Goal: Information Seeking & Learning: Check status

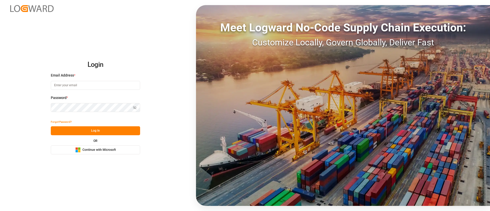
click at [100, 153] on button "Microsoft Logo Continue with Microsoft" at bounding box center [95, 149] width 89 height 9
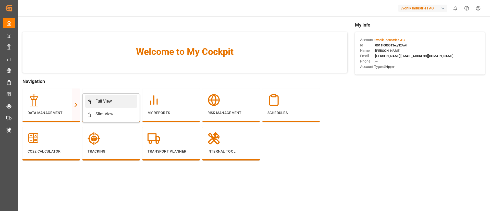
click at [99, 98] on div "Full View" at bounding box center [103, 101] width 16 height 6
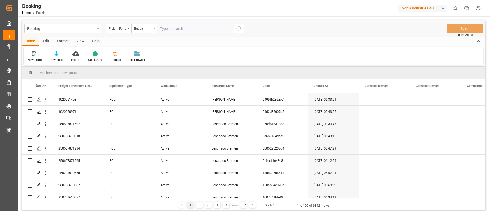
click at [60, 42] on div "Format" at bounding box center [62, 41] width 19 height 9
click at [36, 58] on div "Filter Rows" at bounding box center [35, 60] width 15 height 5
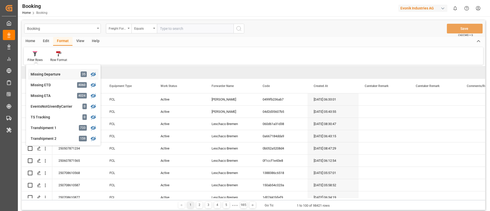
scroll to position [115, 0]
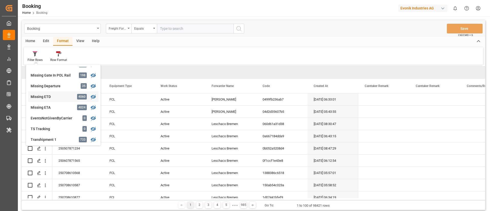
click at [55, 96] on div "Missing ETD" at bounding box center [53, 96] width 45 height 5
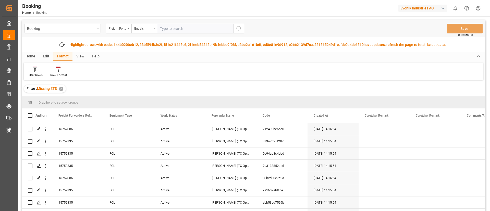
click at [80, 57] on div "View" at bounding box center [80, 56] width 16 height 9
click at [33, 70] on icon at bounding box center [32, 69] width 5 height 5
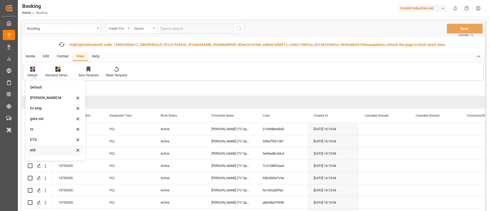
click at [49, 148] on div "etd" at bounding box center [52, 149] width 45 height 5
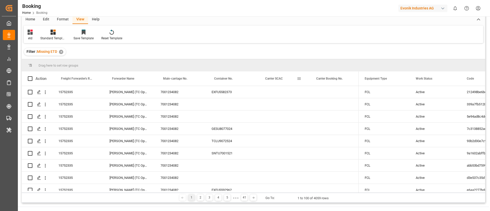
scroll to position [38, 0]
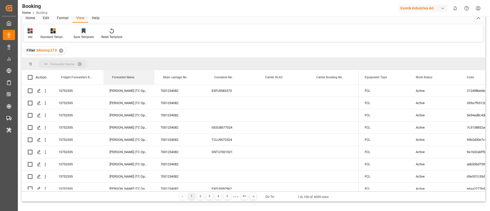
drag, startPoint x: 121, startPoint y: 78, endPoint x: 123, endPoint y: 64, distance: 14.7
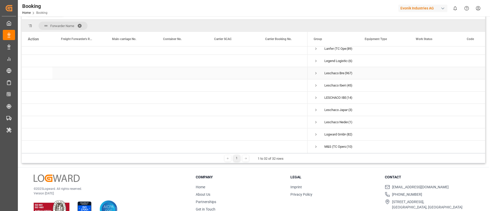
scroll to position [191, 0]
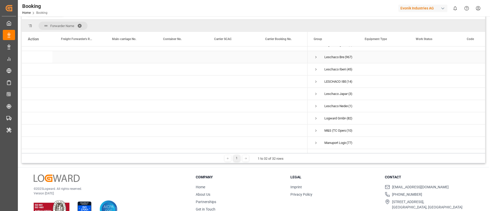
click at [315, 57] on span "Press SPACE to select this row." at bounding box center [315, 57] width 5 height 5
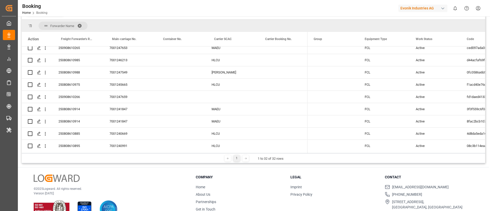
scroll to position [0, 0]
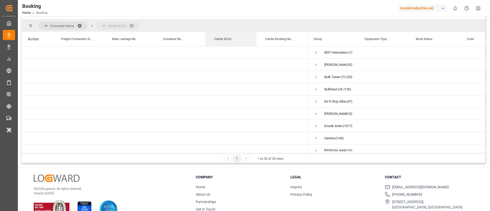
drag, startPoint x: 223, startPoint y: 37, endPoint x: 226, endPoint y: 23, distance: 14.9
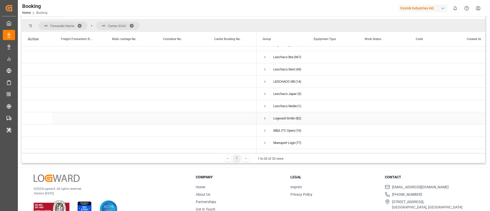
scroll to position [153, 0]
click at [264, 96] on span "Press SPACE to select this row." at bounding box center [264, 95] width 5 height 5
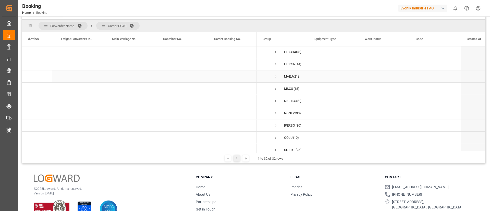
scroll to position [306, 0]
click at [276, 65] on span "Press SPACE to select this row." at bounding box center [275, 64] width 5 height 5
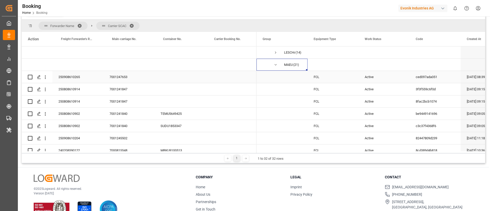
click at [128, 77] on div "7001247653" at bounding box center [128, 77] width 51 height 12
click at [70, 79] on div "250908610265" at bounding box center [77, 77] width 51 height 12
click at [126, 91] on div "7001241847" at bounding box center [128, 89] width 51 height 12
click at [77, 89] on div "250808610914" at bounding box center [77, 89] width 51 height 12
click at [115, 116] on div "7001241840" at bounding box center [128, 114] width 51 height 12
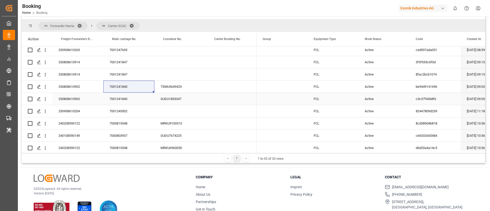
scroll to position [344, 0]
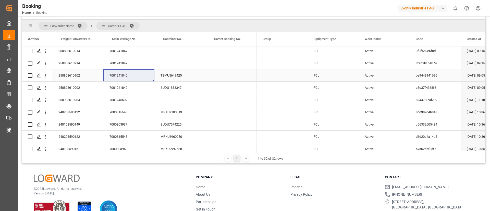
click at [69, 75] on div "250808610902" at bounding box center [77, 75] width 51 height 12
click at [46, 75] on icon "open menu" at bounding box center [45, 75] width 5 height 5
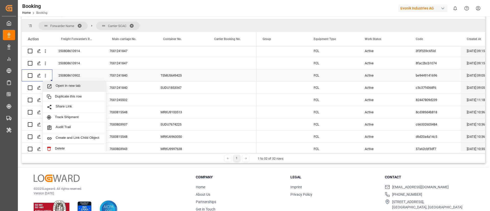
click at [58, 84] on span "Open in new tab" at bounding box center [79, 86] width 46 height 5
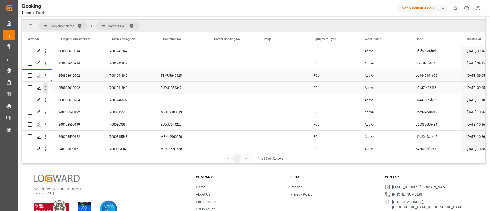
click at [45, 89] on icon "open menu" at bounding box center [45, 88] width 1 height 4
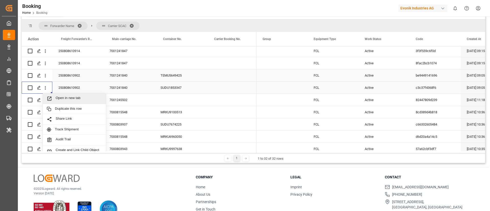
click at [56, 97] on span "Open in new tab" at bounding box center [79, 98] width 46 height 5
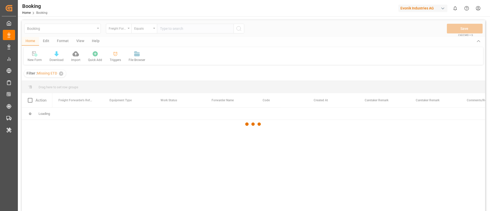
drag, startPoint x: 178, startPoint y: 1, endPoint x: 205, endPoint y: 62, distance: 67.2
click at [205, 62] on div at bounding box center [253, 124] width 463 height 208
click at [62, 74] on div at bounding box center [253, 124] width 463 height 208
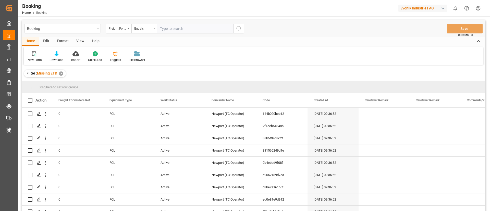
click at [62, 73] on div "✕" at bounding box center [61, 73] width 4 height 4
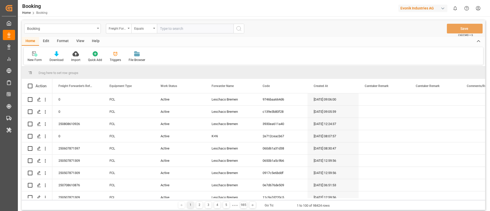
click at [197, 32] on input "text" at bounding box center [195, 29] width 77 height 10
paste input "250908610265"
type input "250908610265"
click at [239, 28] on icon "search button" at bounding box center [239, 29] width 6 height 6
click at [121, 28] on div "Freight Forwarder's Reference No." at bounding box center [117, 28] width 17 height 6
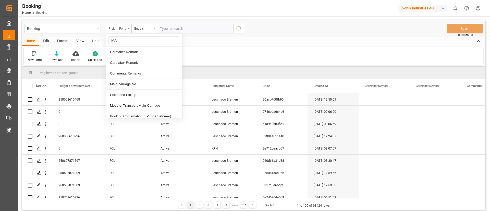
type input "MAIN"
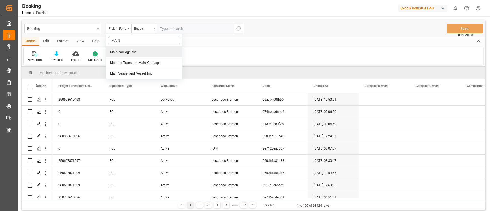
click at [133, 52] on div "Main-carriage No." at bounding box center [144, 52] width 76 height 11
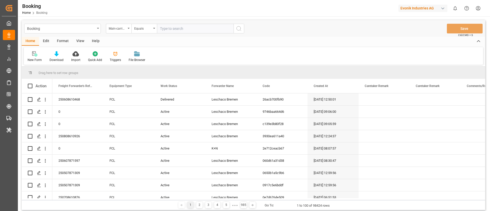
click at [197, 28] on input "text" at bounding box center [195, 29] width 77 height 10
paste input "7001247653"
type input "7001247653"
click at [239, 27] on icon "search button" at bounding box center [239, 29] width 6 height 6
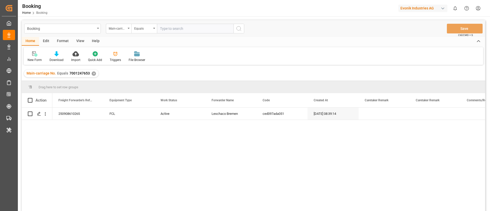
click at [186, 27] on input "text" at bounding box center [195, 29] width 77 height 10
paste input "7001241847"
type input "7001241847"
click at [238, 29] on icon "search button" at bounding box center [239, 29] width 6 height 6
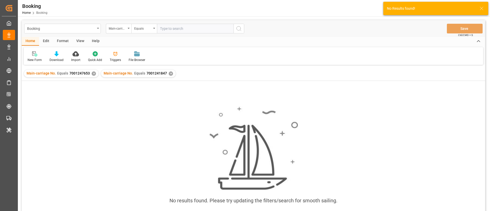
click at [93, 73] on div "✕" at bounding box center [94, 73] width 4 height 4
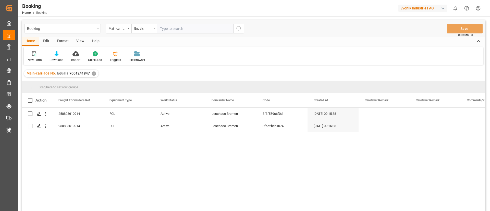
click at [181, 27] on input "text" at bounding box center [195, 29] width 77 height 10
paste input "7001241840"
type input "7001241840"
click at [241, 28] on icon "search button" at bounding box center [239, 29] width 6 height 6
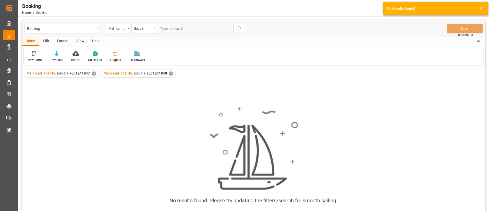
click at [92, 73] on div "✕" at bounding box center [94, 73] width 4 height 4
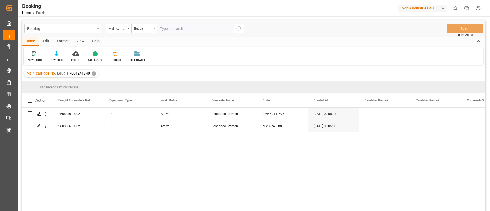
click at [79, 43] on div "View" at bounding box center [80, 41] width 16 height 9
click at [32, 59] on div "Default" at bounding box center [33, 60] width 10 height 5
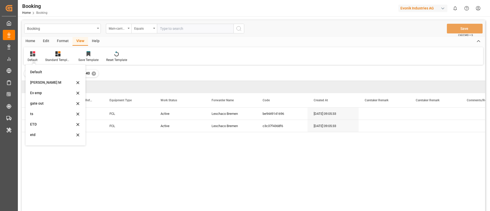
click at [45, 83] on div "Vishmita M" at bounding box center [52, 82] width 45 height 5
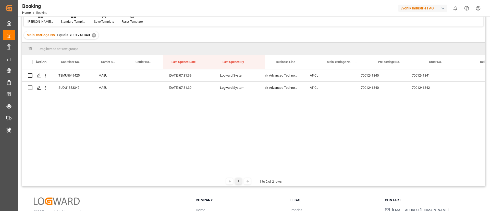
scroll to position [0, 641]
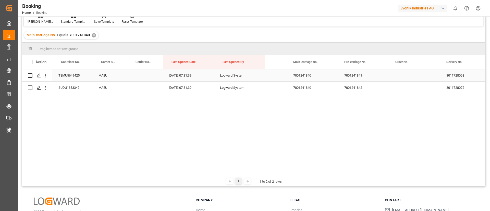
click at [458, 70] on div "3011728068" at bounding box center [465, 75] width 51 height 12
click at [464, 85] on div "3011728072" at bounding box center [465, 88] width 51 height 12
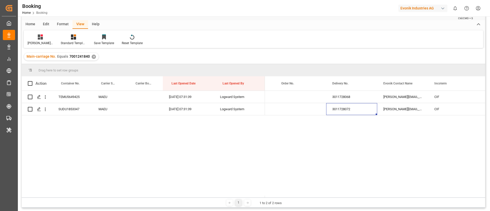
scroll to position [0, 0]
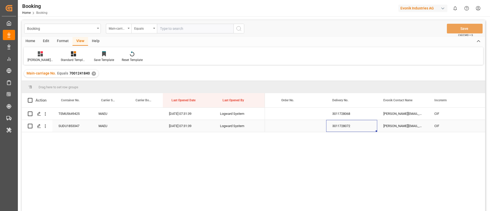
click at [343, 115] on div "3011728068" at bounding box center [351, 114] width 51 height 12
click at [344, 127] on div "3011728072" at bounding box center [351, 126] width 51 height 12
click at [353, 113] on div "3011728068" at bounding box center [351, 114] width 51 height 12
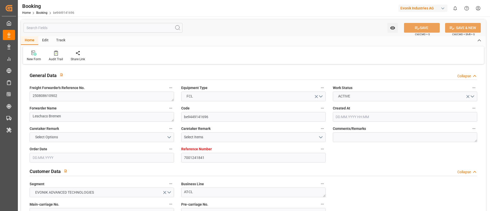
type input "7001241841"
type input "Maersk"
type input "Maersk Line AS"
type input "EUNWC"
type input "CNNSA"
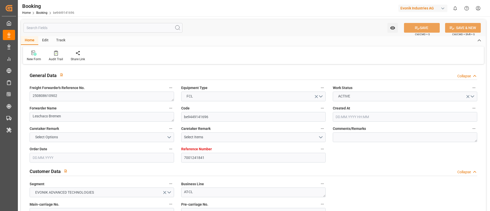
type input "06.08.2025 09:05"
type input "[DATE]"
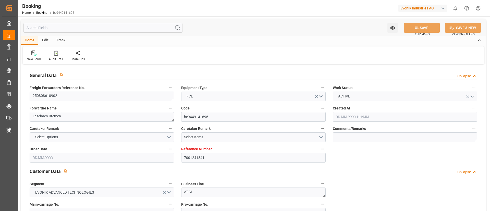
type input "[DATE]"
type input "14.08.2025 07:31"
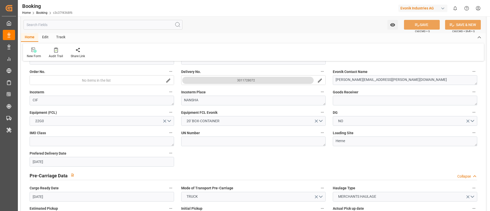
scroll to position [115, 0]
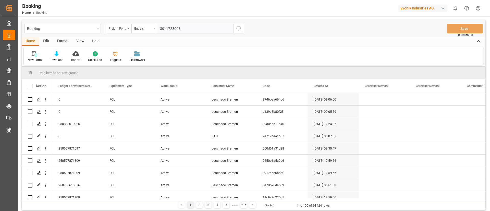
type input "3011728068"
click at [109, 28] on div "Freight Forwarder's Reference No." at bounding box center [117, 28] width 17 height 6
type input "DELI"
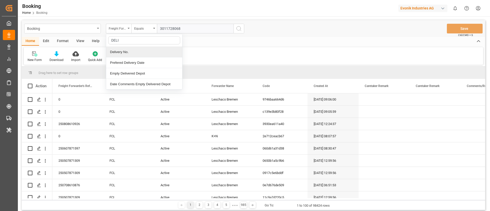
click at [126, 49] on div "Delivery No." at bounding box center [144, 52] width 76 height 11
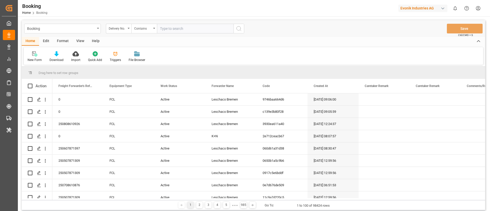
click at [189, 26] on input "text" at bounding box center [195, 29] width 77 height 10
paste input "3011728068"
type input "3011728068"
click at [236, 28] on icon "search button" at bounding box center [239, 29] width 6 height 6
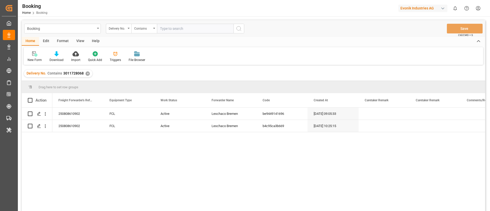
click at [78, 42] on div "View" at bounding box center [80, 41] width 16 height 9
click at [30, 54] on icon at bounding box center [32, 53] width 5 height 5
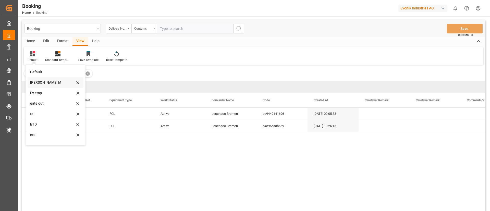
click at [50, 82] on div "[PERSON_NAME] M" at bounding box center [52, 82] width 45 height 5
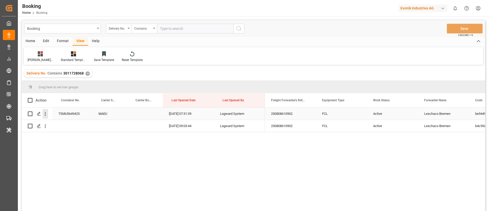
click at [46, 114] on icon "open menu" at bounding box center [45, 113] width 5 height 5
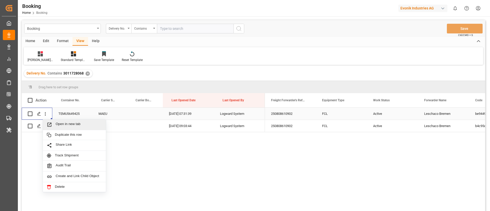
click at [63, 124] on span "Open in new tab" at bounding box center [79, 124] width 46 height 5
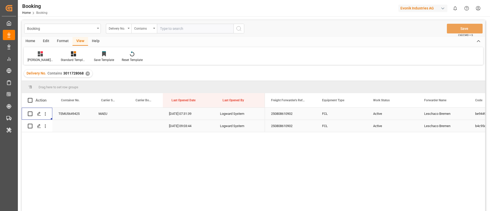
click at [46, 128] on icon "open menu" at bounding box center [45, 125] width 5 height 5
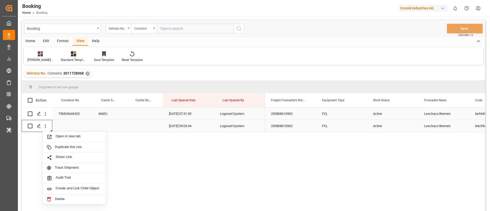
click at [61, 136] on span "Open in new tab" at bounding box center [79, 136] width 46 height 5
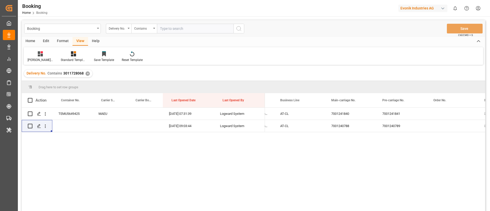
click at [174, 22] on div "Booking Delivery No. Contains Save Ctrl/CMD + S" at bounding box center [253, 28] width 463 height 17
click at [178, 29] on input "text" at bounding box center [195, 29] width 77 height 10
paste input "3011728072"
type input "3011728072"
click at [240, 28] on circle "search button" at bounding box center [238, 28] width 4 height 4
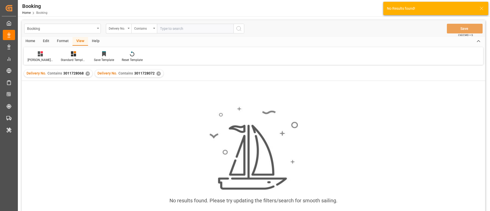
click at [89, 72] on div "✕" at bounding box center [87, 73] width 4 height 4
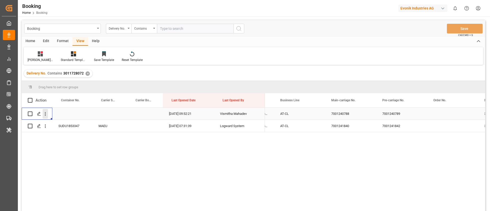
click at [47, 115] on icon "open menu" at bounding box center [45, 113] width 5 height 5
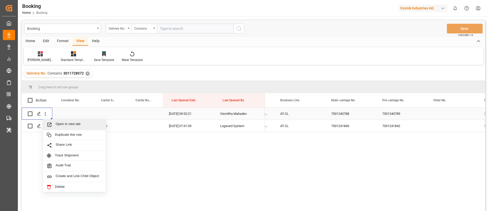
click at [67, 125] on span "Open in new tab" at bounding box center [79, 124] width 46 height 5
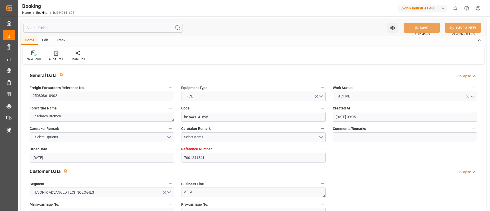
click at [57, 52] on icon at bounding box center [56, 52] width 4 height 5
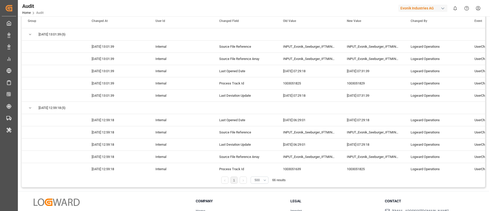
scroll to position [6, 0]
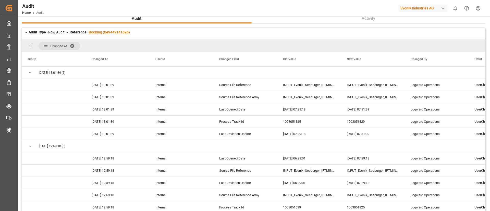
click at [112, 33] on link "Booking (be9449141696)" at bounding box center [109, 32] width 41 height 4
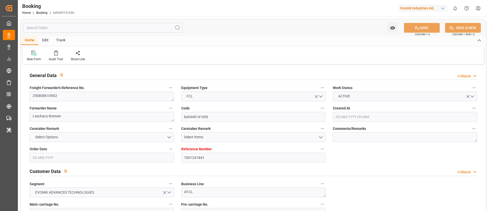
type input "7001241841"
type input "Maersk"
type input "Maersk Line AS"
type input "EUNWC"
type input "CNNSA"
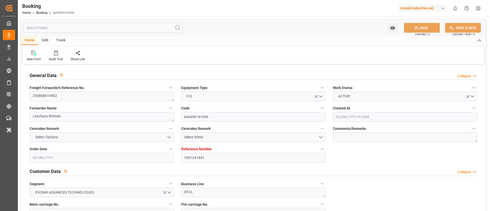
type input "06.08.2025 09:05"
type input "06.08.2025"
type input "09.10.2025"
type input "[DATE]"
type input "07.08.2025"
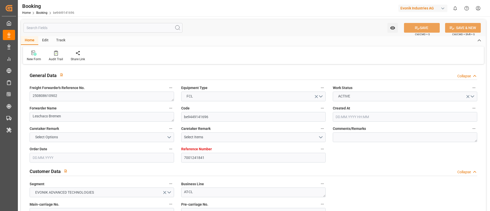
type input "[DATE]"
type input "14.08.2025 07:31"
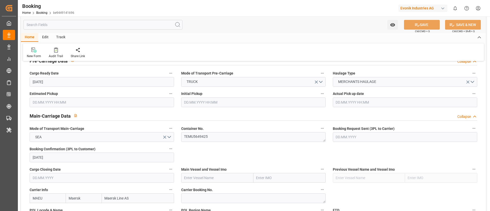
scroll to position [306, 0]
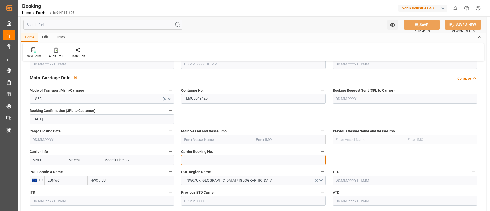
click at [208, 160] on textarea at bounding box center [253, 160] width 144 height 10
paste textarea "257951917"
type textarea "257951917"
click at [212, 137] on input "text" at bounding box center [217, 140] width 72 height 10
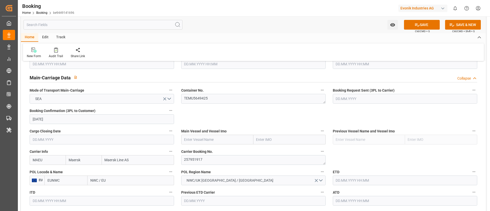
paste input "MAREN MAERSK"
type input "MAREN MAERSK"
click at [206, 151] on b "MAREN MAERSK" at bounding box center [198, 151] width 28 height 4
type input "9632129"
type input "MAREN MAERSK"
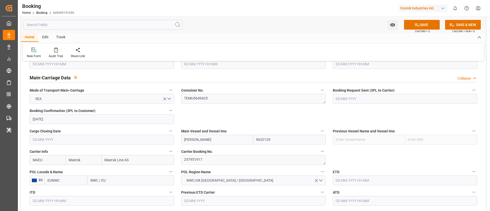
click at [111, 178] on input "NWC / EU" at bounding box center [130, 180] width 86 height 10
paste input "ROTTERDAM"
type input "ROTTERDAM"
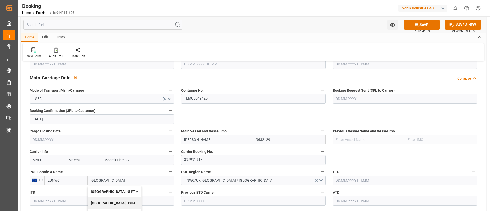
click at [110, 191] on span "Rotterdam - NLRTM" at bounding box center [114, 191] width 47 height 4
type input "NLRTM"
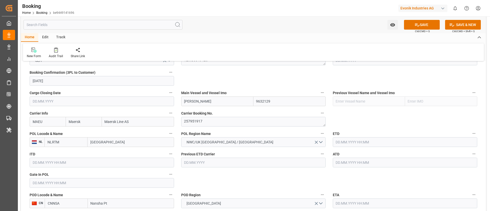
type input "Rotterdam"
click at [355, 140] on input "text" at bounding box center [405, 142] width 144 height 10
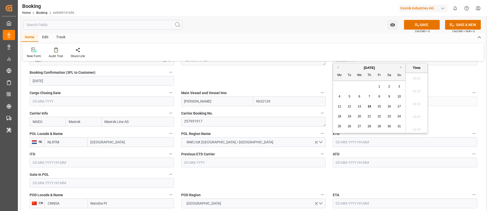
click at [339, 117] on span "18" at bounding box center [338, 117] width 3 height 4
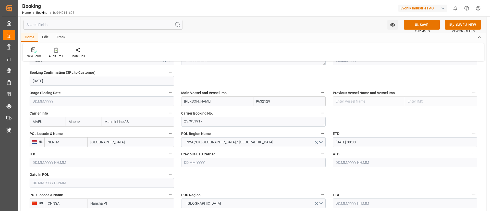
type input "18.08.2025 00:00"
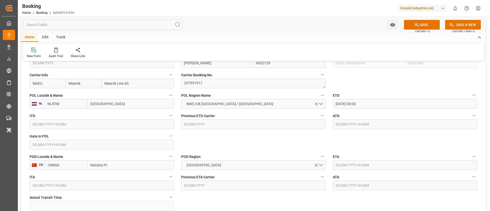
click at [349, 164] on input "text" at bounding box center [405, 165] width 144 height 10
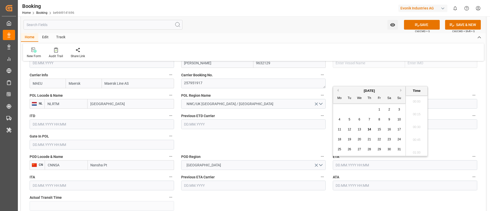
scroll to position [754, 0]
click at [400, 90] on button "Next Month" at bounding box center [401, 90] width 3 height 3
click at [359, 121] on span "8" at bounding box center [359, 120] width 2 height 4
type input "08.10.2025 00:00"
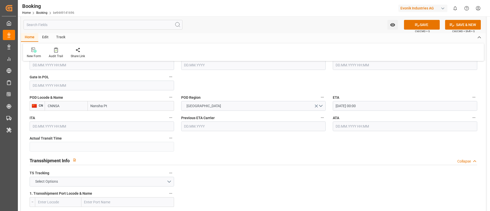
scroll to position [459, 0]
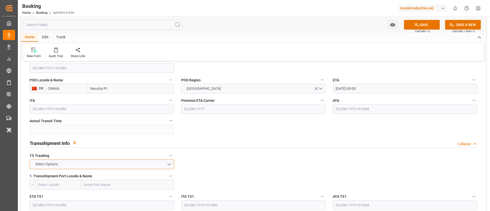
click at [123, 163] on button "Select Options" at bounding box center [102, 164] width 144 height 10
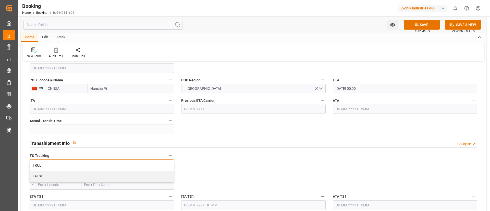
click at [123, 163] on div "TRUE" at bounding box center [102, 165] width 144 height 11
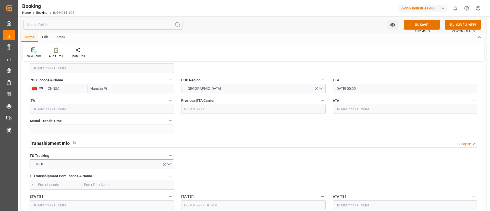
scroll to position [497, 0]
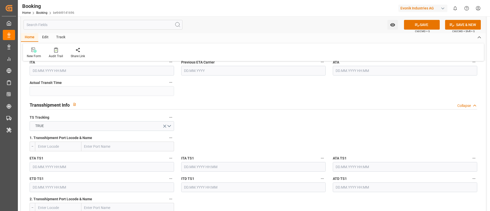
click at [116, 148] on input "text" at bounding box center [127, 147] width 93 height 10
paste input "TANJUNG PELEPAS"
type input "TANJUNG PELEPAS"
click at [116, 157] on span "Tanjung Pelepas - MYTPP" at bounding box center [105, 158] width 40 height 4
type input "MYTPP"
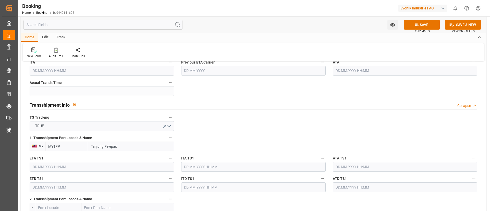
type input "Tanjung Pelepas"
click at [82, 164] on input "text" at bounding box center [102, 167] width 144 height 10
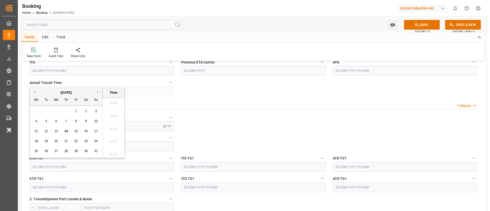
scroll to position [754, 0]
click at [97, 92] on button "Next Month" at bounding box center [98, 92] width 3 height 3
click at [84, 131] on div "20" at bounding box center [86, 131] width 6 height 6
type input "20.09.2025 00:00"
click at [59, 184] on input "text" at bounding box center [102, 187] width 144 height 10
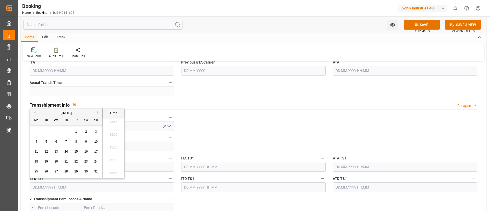
click at [98, 112] on button "Next Month" at bounding box center [98, 112] width 3 height 3
click at [34, 112] on button "Previous Month" at bounding box center [33, 112] width 3 height 3
click at [37, 161] on span "22" at bounding box center [35, 162] width 3 height 4
type input "22.09.2025 00:00"
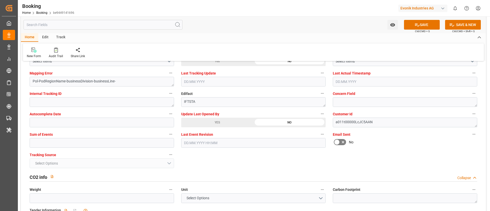
scroll to position [995, 0]
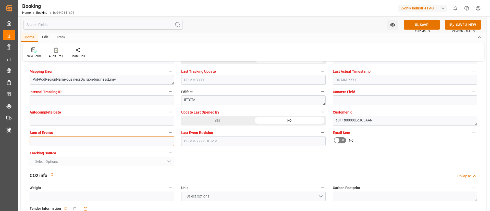
click at [67, 140] on input "text" at bounding box center [102, 141] width 144 height 10
type input "0"
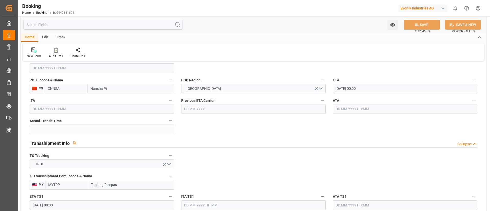
scroll to position [85, 0]
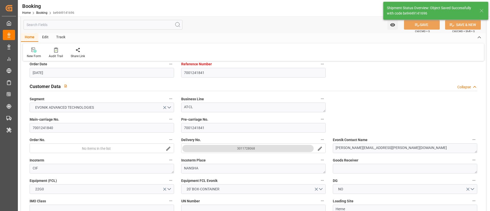
type textarea "Vismitha Mahadev"
type textarea "businessDivision-businessLine-"
type textarea "Yes"
type input "18.08.2025 00:00"
type input "08.10.2025 00:00"
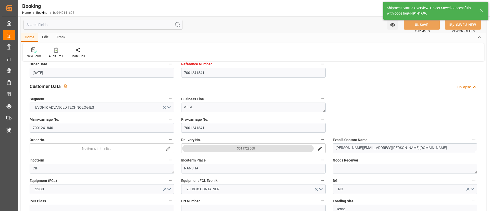
type input "20.09.2025 00:00"
type input "22.09.2025 00:00"
type input "14.08.2025 09:52"
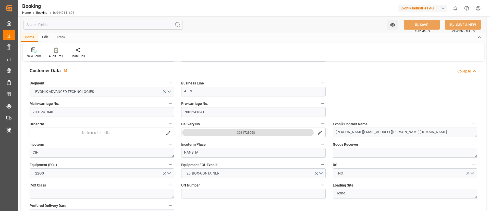
scroll to position [105, 0]
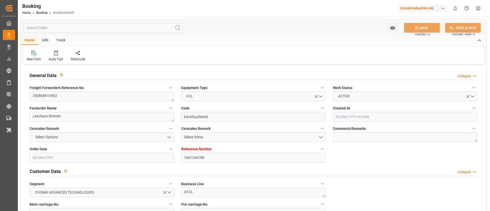
type input "7001240789"
type input "EUNWC"
type input "CNNSA"
type input "[DATE] 10:25"
type input "[DATE]"
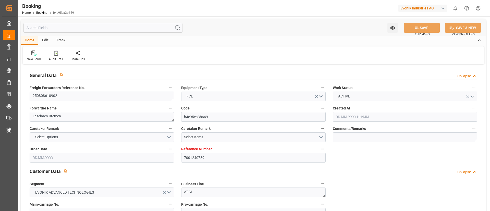
type input "[DATE]"
type input "[DATE] 09:03"
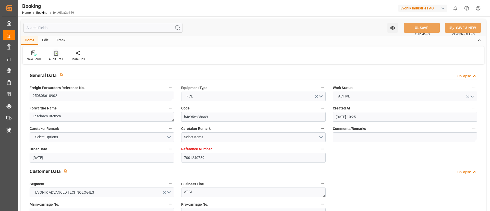
click at [56, 55] on div "Audit Trail" at bounding box center [56, 55] width 22 height 11
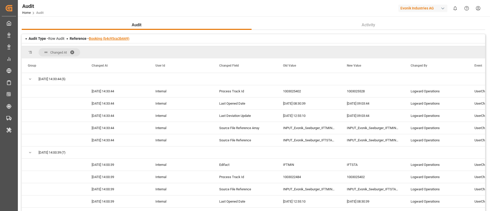
click at [119, 39] on link "Booking (b4c95ca3b669)" at bounding box center [109, 38] width 41 height 4
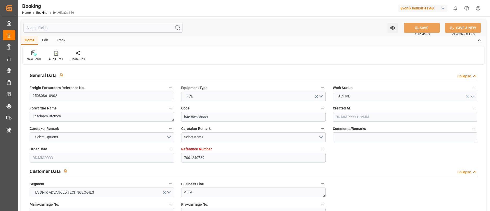
type input "7001240789"
type input "EUNWC"
type input "CNNSA"
type input "[DATE] 10:25"
type input "[DATE]"
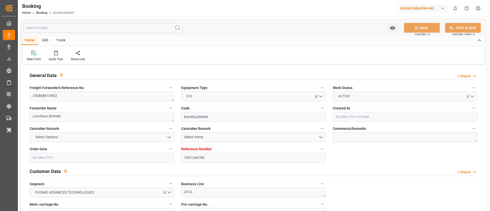
type input "[DATE]"
type input "[DATE] 09:03"
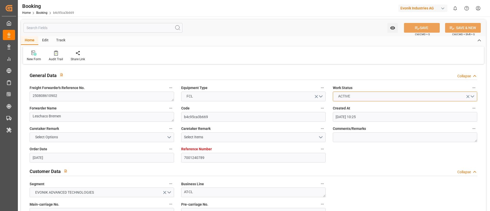
click at [390, 95] on button "ACTIVE" at bounding box center [405, 97] width 144 height 10
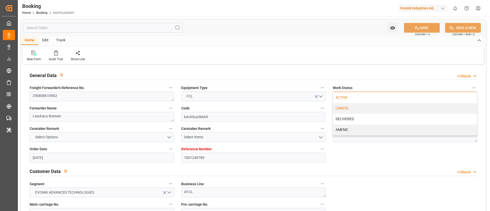
click at [351, 106] on div "CANCEL" at bounding box center [405, 108] width 144 height 11
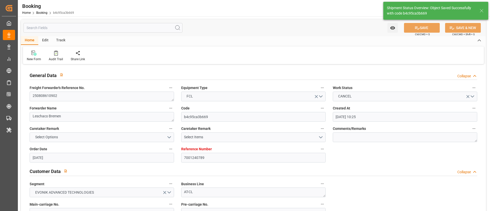
type textarea "Vismitha Mahadev"
type input "[DATE] 09:52"
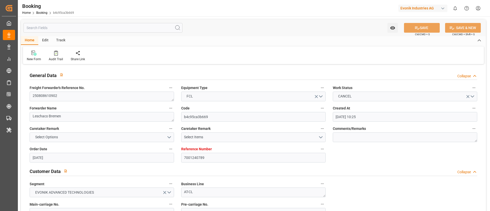
scroll to position [115, 0]
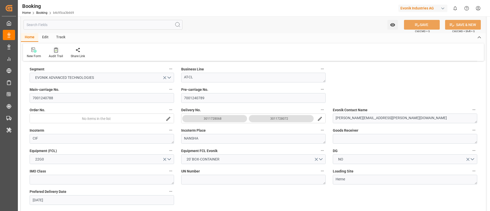
click at [61, 53] on div "Audit Trail" at bounding box center [56, 52] width 22 height 11
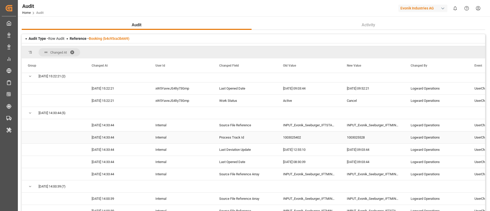
scroll to position [2, 0]
click at [111, 39] on link "Booking (b4c95ca3b669)" at bounding box center [109, 38] width 41 height 4
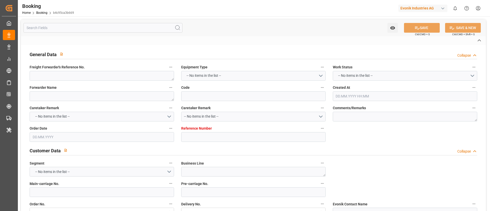
type textarea "250808610902"
type textarea "Leschaco Bremen"
type input "b4c95ca3b669"
type input "7001240789"
type textarea "AT-CL"
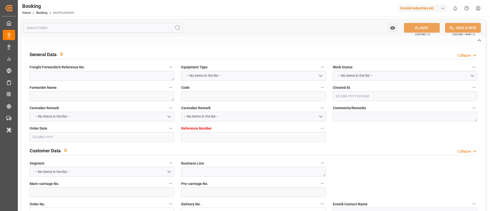
type input "7001240788"
type textarea "[PERSON_NAME][EMAIL_ADDRESS][PERSON_NAME][DOMAIN_NAME]"
type textarea "CIF"
type textarea "NANSHA"
type textarea "Herne"
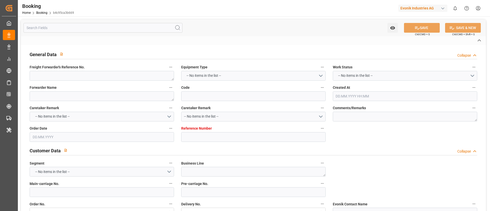
type input "NWC / EU"
type input "Nansha Pt"
type textarea "eta"
type textarea "INPUT_Evonik_Seeburger_IFTMIN_1003025528_20250806110156269.edi"
type textarea "INPUT_Evonik_Seeburger_IFTMIN_1003021937_20250805122352399.edi,INPUT_Evonik_See…"
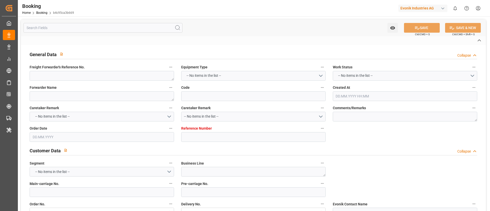
type textarea "1003025528"
type textarea "Vismitha Mahadev"
type textarea "Pol-PodRegionName-businessDivision-businessLine-"
type textarea "IFTSTA"
type textarea "a011t00000LcJC5AAN"
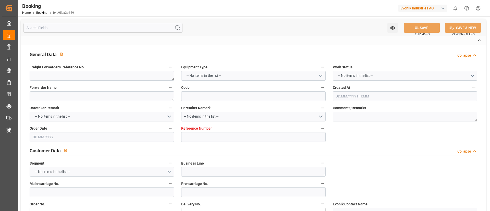
type textarea "No"
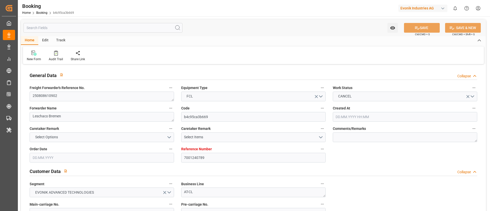
type input "7001240789"
type input "EUNWC"
type input "CNNSA"
type input "05.08.2025 10:25"
type input "[DATE]"
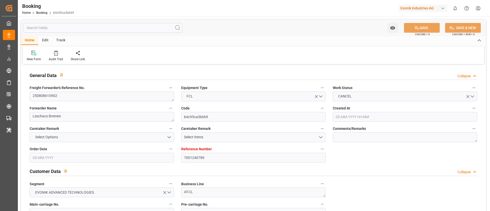
type input "09.10.2025"
type input "[DATE]"
type input "06.08.2025"
type input "14.08.2025 09:52"
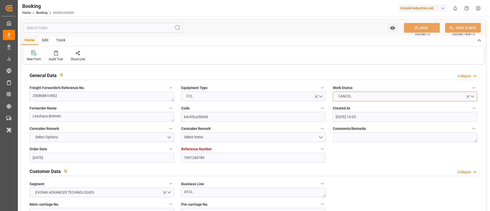
click at [370, 95] on button "CANCEL" at bounding box center [405, 97] width 144 height 10
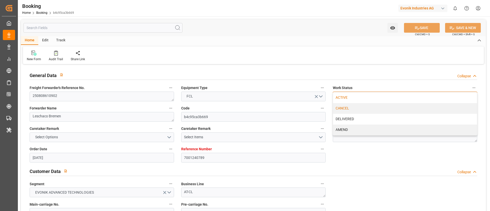
click at [353, 95] on div "ACTIVE" at bounding box center [405, 97] width 144 height 11
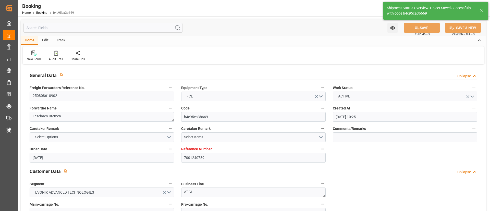
type input "14.08.2025 10:00"
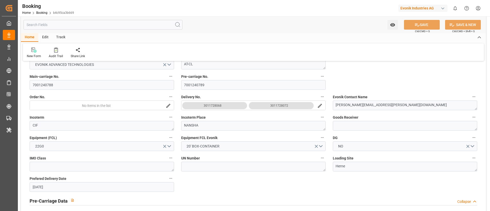
scroll to position [141, 0]
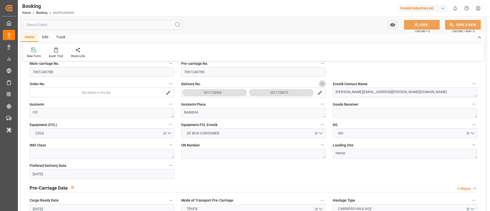
click at [324, 83] on icon "button" at bounding box center [322, 84] width 4 height 4
click at [338, 93] on li "Audits" at bounding box center [336, 92] width 34 height 8
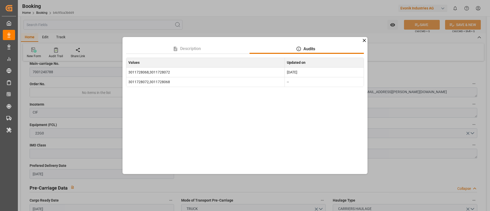
click at [433, 76] on div "Description Audits Values Updated on 3011728068,3011728072 Aug 5, 2025 30117280…" at bounding box center [245, 105] width 490 height 211
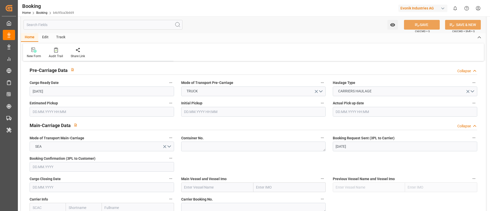
scroll to position [258, 0]
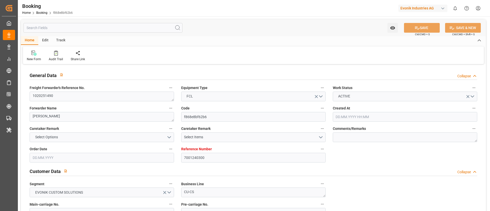
type input "7001240300"
type input "9444742"
type input "ONE"
type input "Ocean Network Express"
type input "NLRTM"
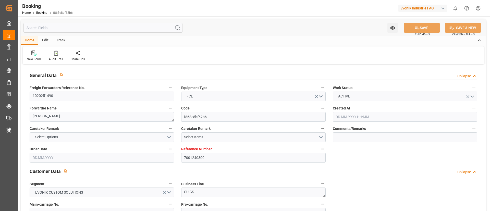
type input "ZADUR"
type input "0"
type input "NLRTM"
type input "ZADUR"
type input "9444742"
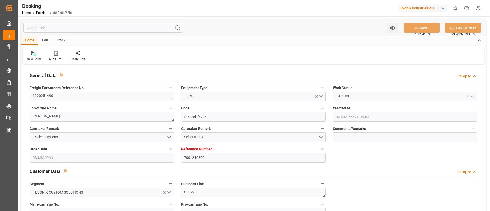
type input "[DATE] 06:25"
type input "[DATE]"
type input "[DATE] 14:07"
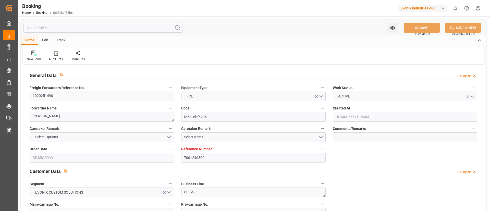
type input "[DATE] 05:00"
type input "[DATE] 00:00"
type input "[DATE] 13:06"
type input "[DATE] 06:00"
type input "[DATE] 00:00"
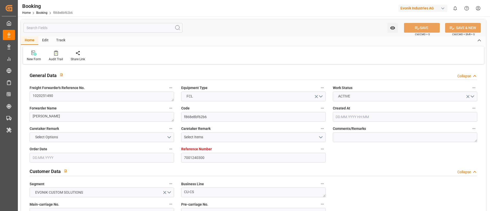
type input "[DATE]"
type input "[DATE] 09:20"
type input "[DATE]"
type input "[DATE] 06:49"
type input "[DATE] 10:01"
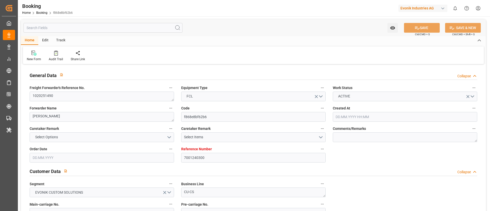
type input "[DATE] 02:36"
type input "[DATE] 03:39"
type input "[DATE] 05:00"
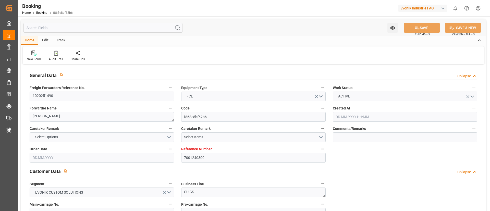
type input "[DATE] 06:00"
type input "[DATE] 16:03"
type input "[DATE] 07:30"
type input "[DATE] 12:00"
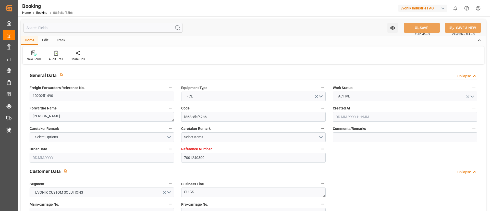
type input "[DATE] 12:00"
type input "[DATE] 16:03"
type input "[DATE] 16:00"
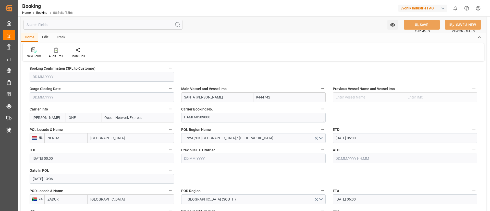
scroll to position [383, 0]
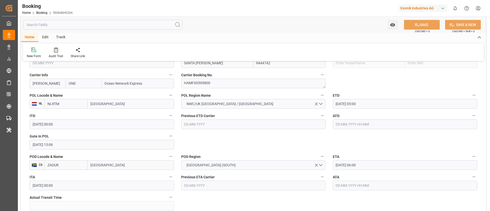
click at [58, 51] on div at bounding box center [56, 49] width 14 height 5
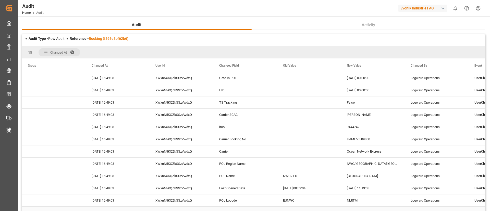
scroll to position [765, 0]
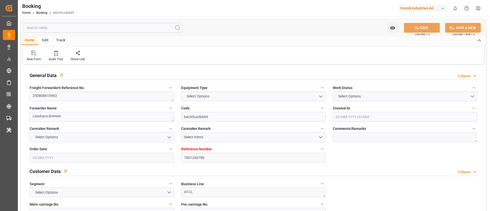
type textarea "250808610902"
type textarea "Leschaco Bremen"
type input "b4c95ca3b669"
type input "7001240789"
type textarea "AT-CL"
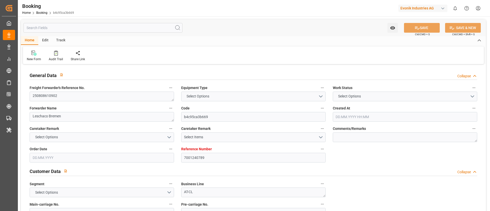
type input "7001240788"
type textarea "[PERSON_NAME][EMAIL_ADDRESS][PERSON_NAME][DOMAIN_NAME]"
type textarea "CIF"
type textarea "NANSHA"
type textarea "Herne"
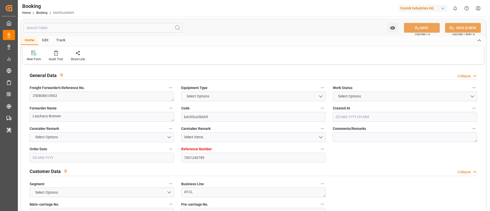
type input "NWC / EU"
type input "Nansha Pt"
type textarea "eta"
type textarea "INPUT_Evonik_Seeburger_IFTMIN_1003025528_20250806110156269.edi"
type textarea "INPUT_Evonik_Seeburger_IFTMIN_1003021937_20250805122352399.edi,INPUT_Evonik_See…"
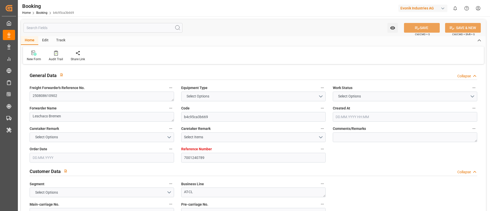
type textarea "1003025528"
type textarea "Vismitha Mahadev"
type textarea "Pol-PodRegionName-businessDivision-businessLine-"
type textarea "IFTSTA"
type textarea "a011t00000LcJC5AAN"
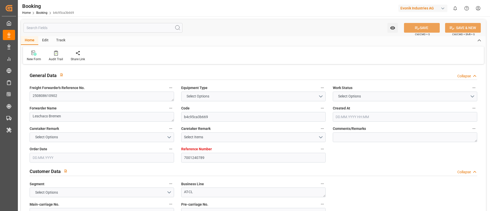
type textarea "No"
type input "7001240789"
type input "EUNWC"
type input "CNNSA"
type input "05.08.2025 10:25"
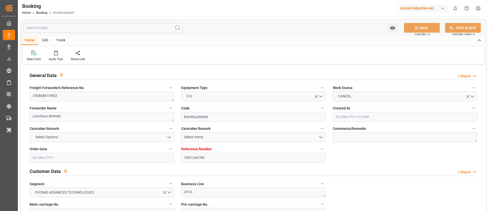
type input "[DATE]"
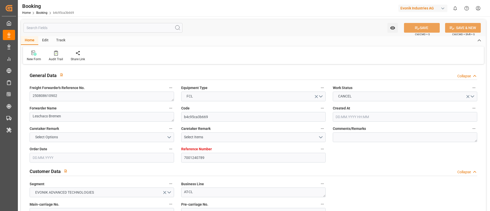
type input "14.08.2025 09:52"
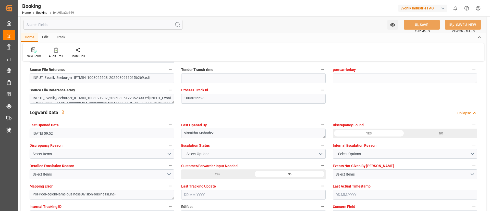
scroll to position [842, 0]
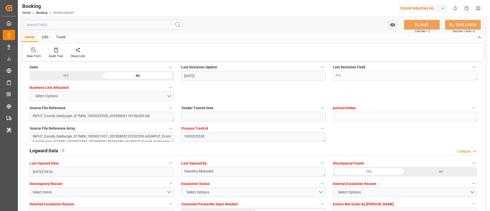
click at [60, 56] on div "Audit Trail" at bounding box center [56, 56] width 14 height 5
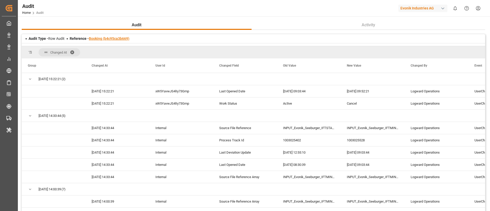
click at [115, 38] on link "Booking (b4c95ca3b669)" at bounding box center [109, 38] width 41 height 4
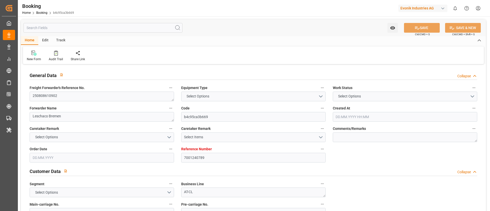
type input "7001240789"
type input "EUNWC"
type input "CNNSA"
type input "05.08.2025 10:25"
type input "[DATE]"
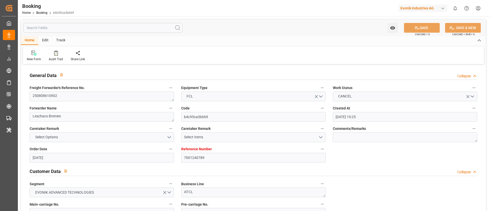
type input "[DATE]"
type input "14.08.2025 09:52"
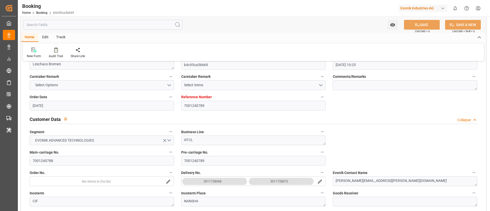
scroll to position [77, 0]
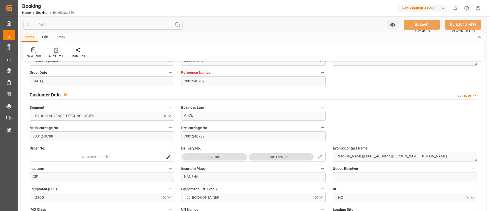
click at [57, 55] on div "Audit Trail" at bounding box center [56, 56] width 14 height 5
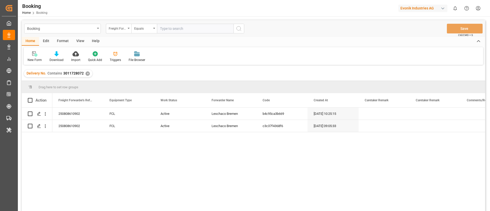
click at [81, 42] on div "View" at bounding box center [80, 41] width 16 height 9
click at [35, 56] on icon at bounding box center [32, 53] width 5 height 5
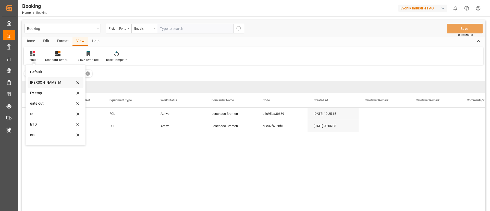
click at [48, 81] on div "[PERSON_NAME] M" at bounding box center [52, 82] width 45 height 5
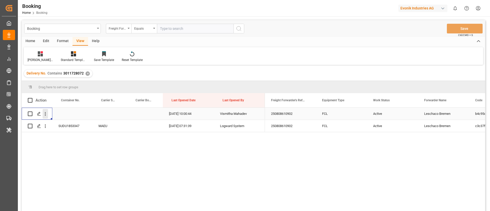
click at [45, 116] on icon "open menu" at bounding box center [45, 113] width 5 height 5
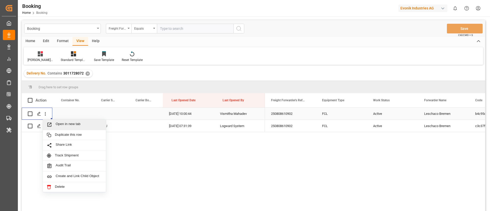
click at [54, 124] on span "Press SPACE to select this row." at bounding box center [51, 124] width 9 height 5
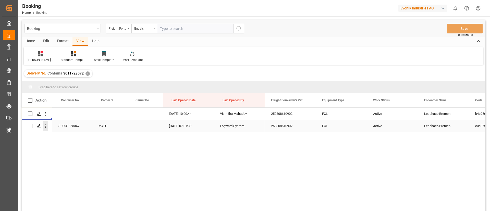
click at [45, 127] on icon "open menu" at bounding box center [45, 125] width 5 height 5
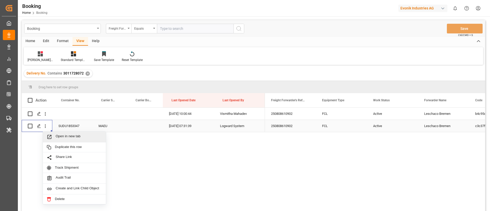
click at [57, 136] on span "Open in new tab" at bounding box center [79, 136] width 46 height 5
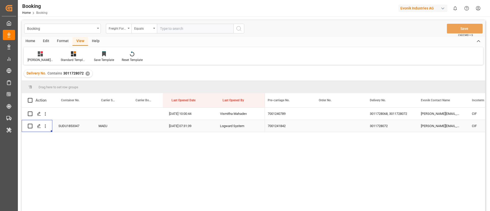
scroll to position [0, 677]
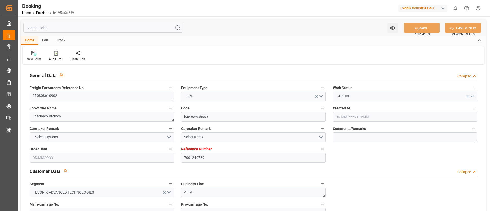
type input "7001240789"
type input "EUNWC"
type input "CNNSA"
type input "05.08.2025 10:25"
type input "05.08.2025"
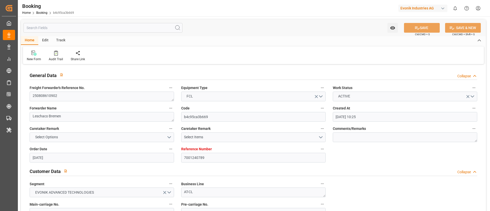
type input "09.10.2025"
type input "14.08.2025"
type input "[DATE]"
type input "14.08.2025 10:00"
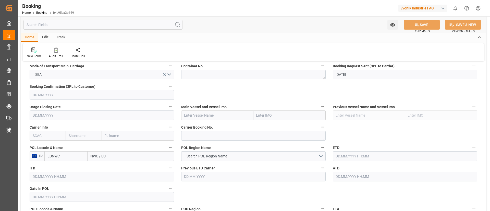
scroll to position [289, 0]
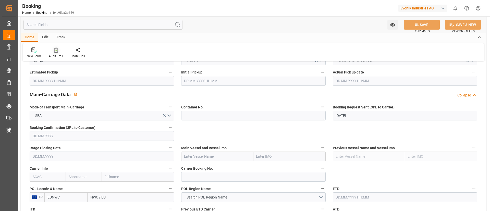
click at [52, 51] on div at bounding box center [56, 49] width 14 height 5
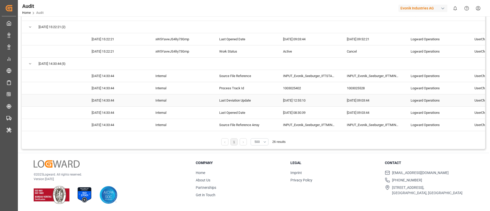
scroll to position [6, 0]
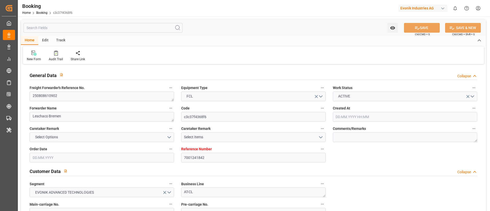
type input "7001241842"
type input "Maersk"
type input "Maersk Line AS"
type input "EUNWC"
type input "CNNSA"
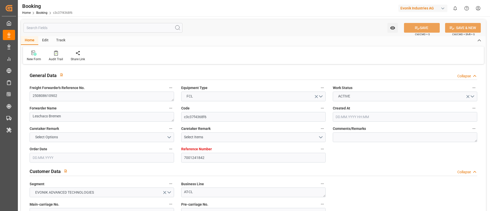
type input "[DATE] 09:05"
type input "[DATE]"
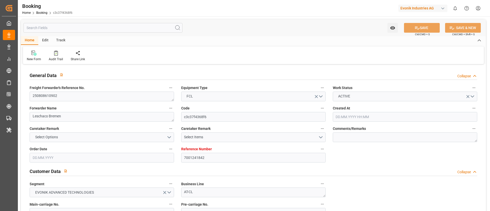
type input "[DATE]"
type input "[DATE] 07:31"
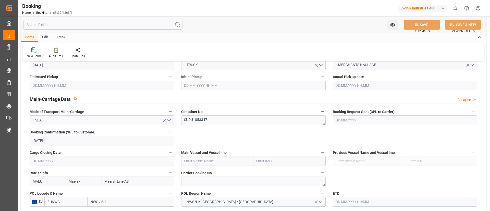
scroll to position [285, 0]
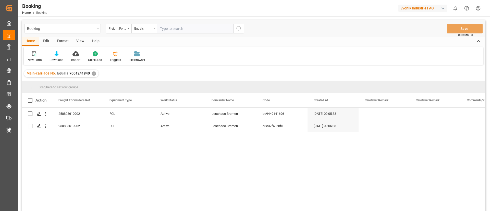
click at [81, 42] on div "View" at bounding box center [80, 41] width 16 height 9
click at [113, 29] on div "Freight Forwarder's Reference No." at bounding box center [117, 28] width 17 height 6
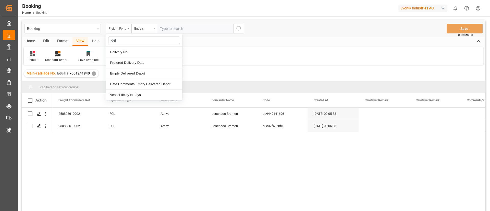
type input "deli"
click at [130, 48] on div "Delivery No." at bounding box center [144, 52] width 76 height 11
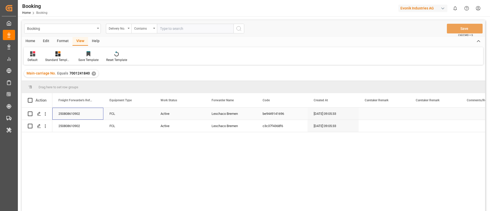
click at [71, 114] on div "250808610902" at bounding box center [77, 114] width 51 height 12
